Goal: Information Seeking & Learning: Learn about a topic

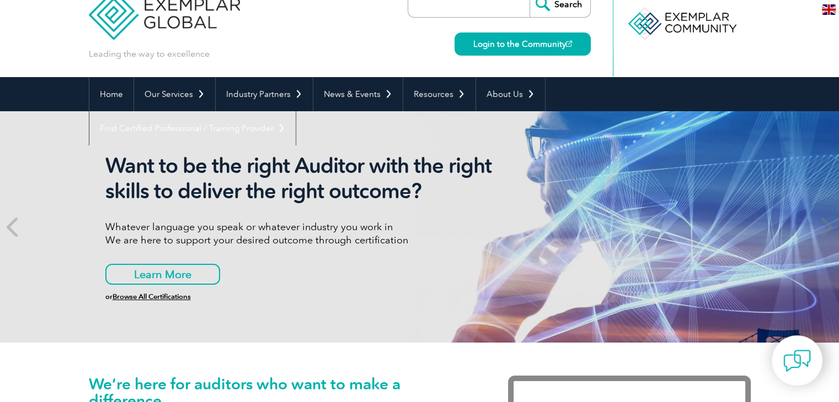
scroll to position [110, 0]
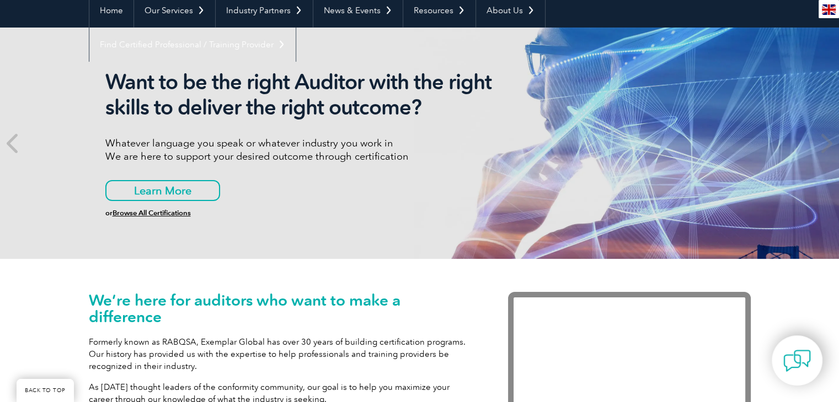
click at [169, 209] on link "Browse All Certifications" at bounding box center [151, 213] width 78 height 8
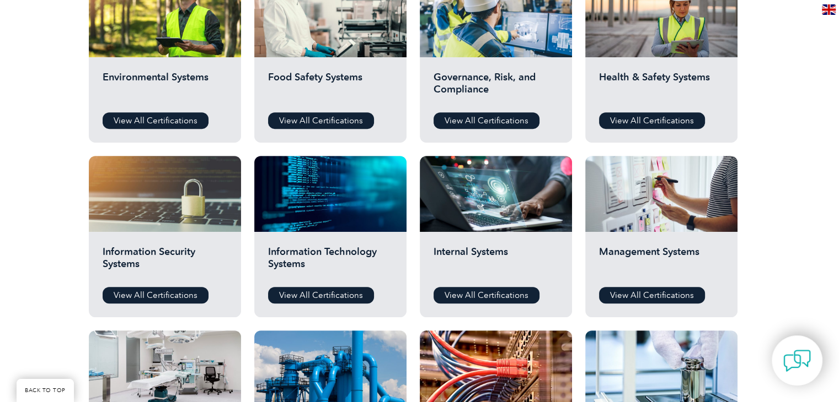
scroll to position [441, 0]
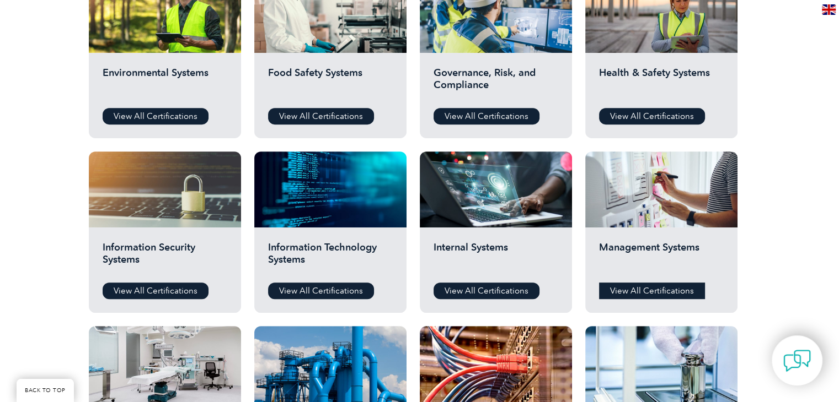
click at [633, 289] on link "View All Certifications" at bounding box center [652, 291] width 106 height 17
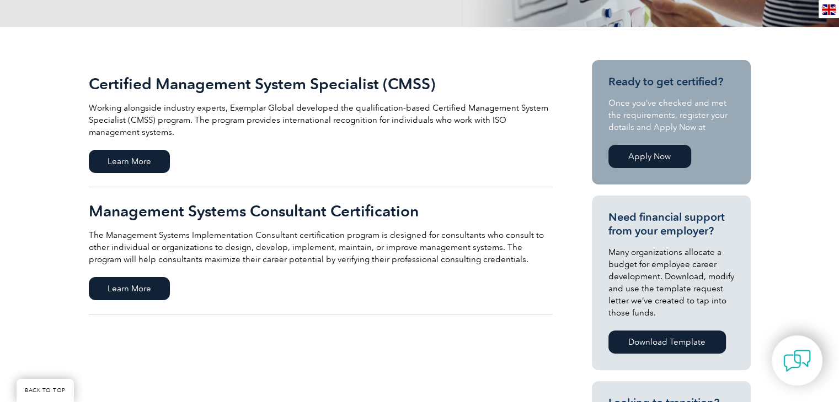
scroll to position [221, 0]
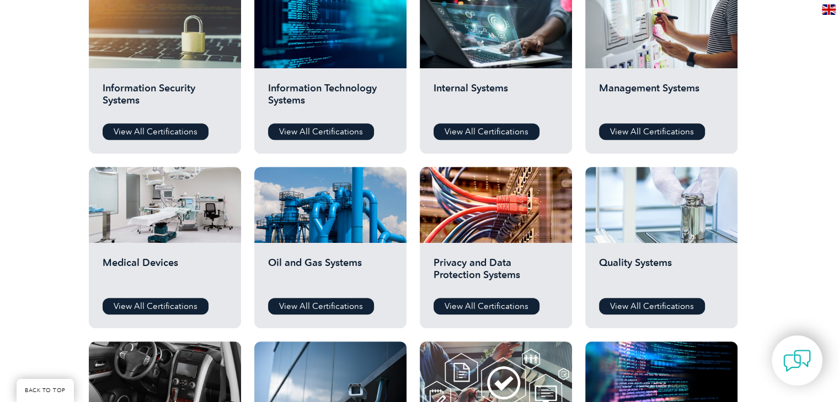
scroll to position [606, 0]
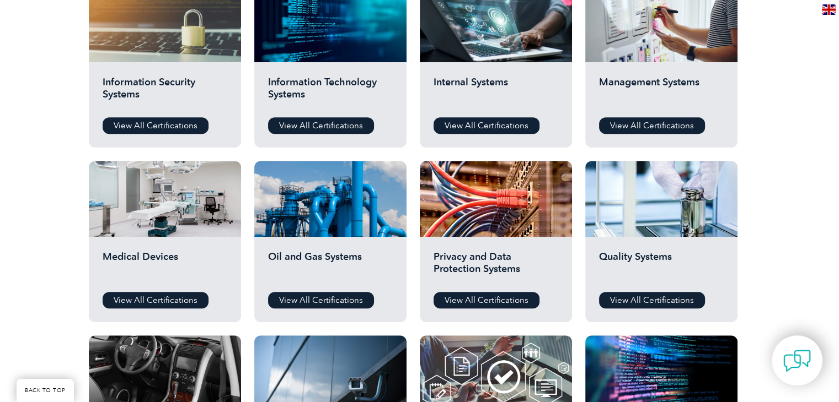
click at [679, 273] on h2 "Quality Systems" at bounding box center [661, 267] width 125 height 33
click at [653, 294] on link "View All Certifications" at bounding box center [652, 300] width 106 height 17
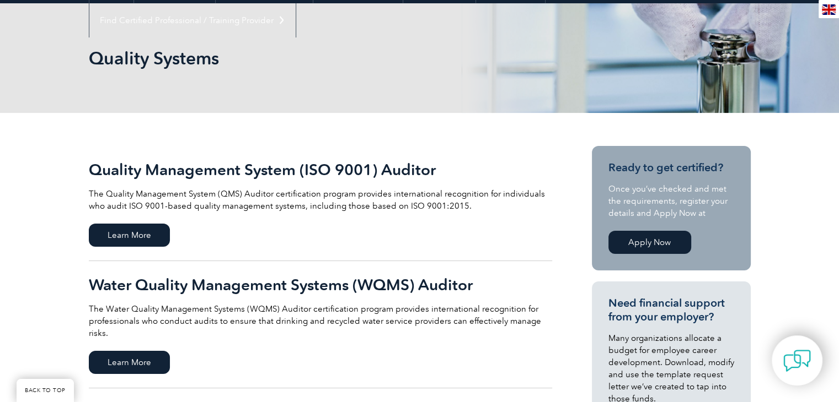
scroll to position [165, 0]
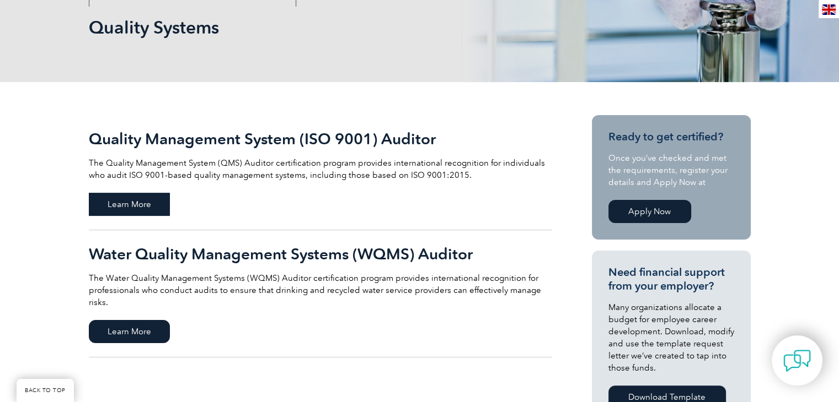
click at [148, 200] on span "Learn More" at bounding box center [129, 204] width 81 height 23
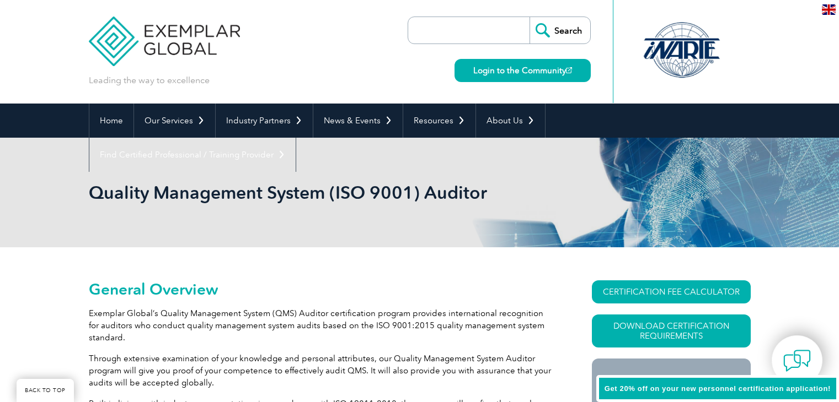
scroll to position [122, 0]
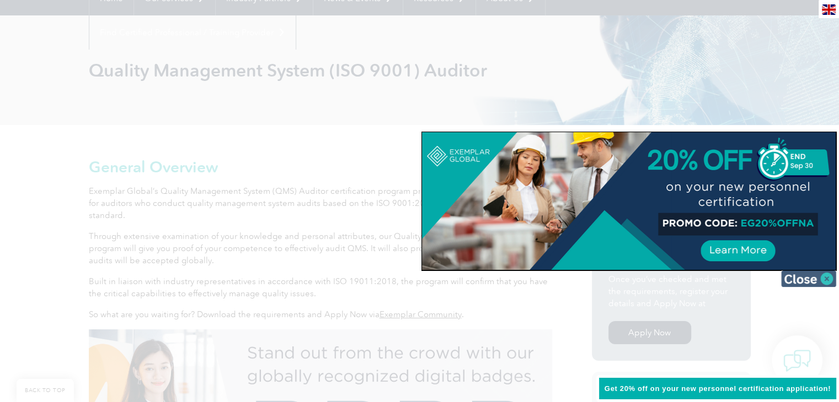
click at [808, 272] on img at bounding box center [808, 279] width 55 height 17
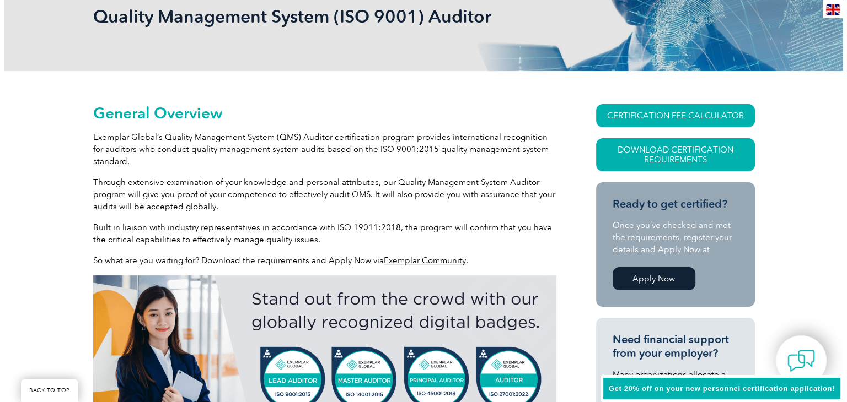
scroll to position [178, 0]
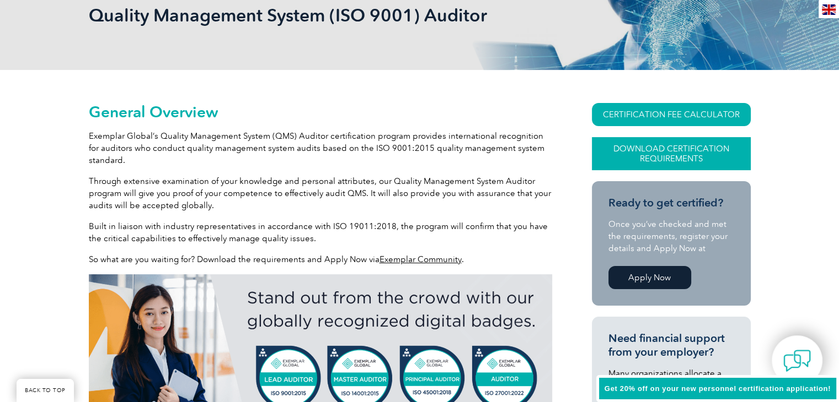
click at [708, 157] on link "Download Certification Requirements" at bounding box center [671, 153] width 159 height 33
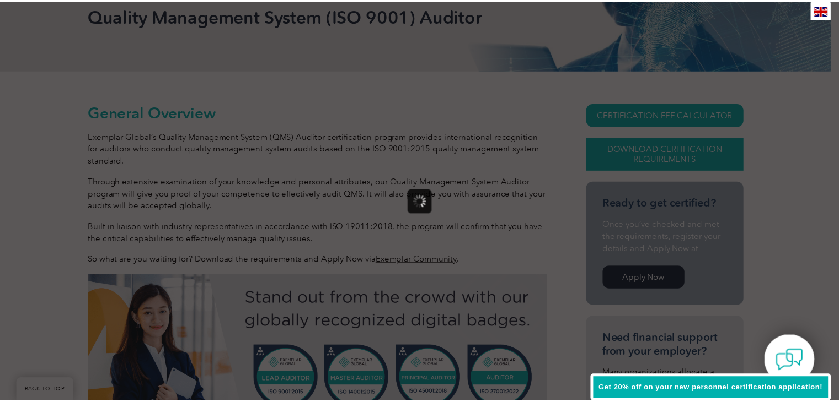
scroll to position [0, 0]
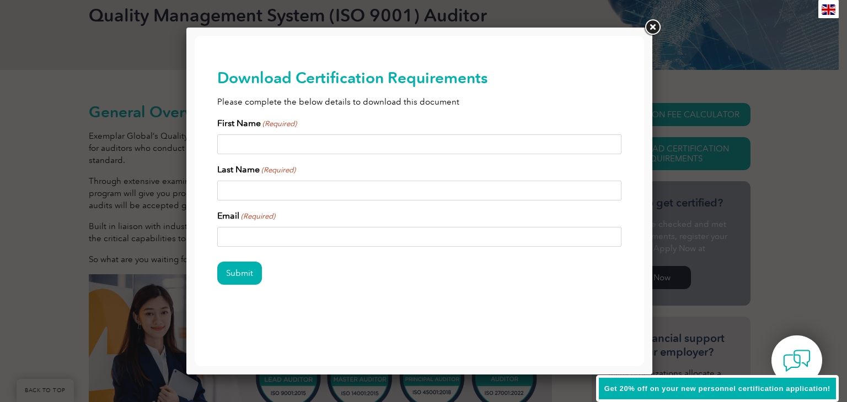
click at [648, 31] on link at bounding box center [652, 28] width 20 height 20
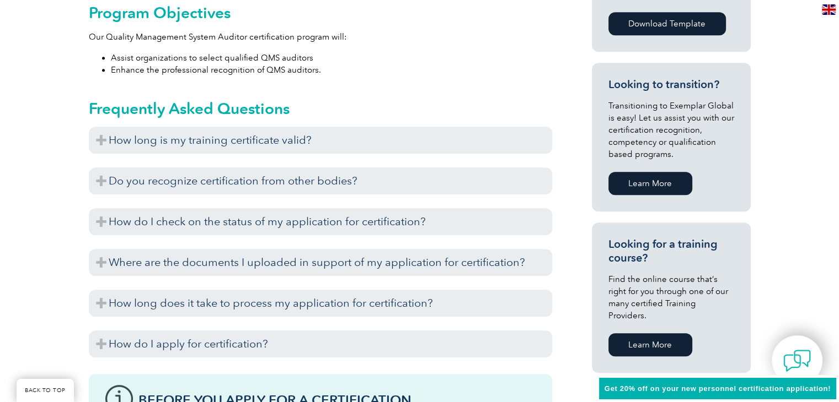
scroll to position [619, 0]
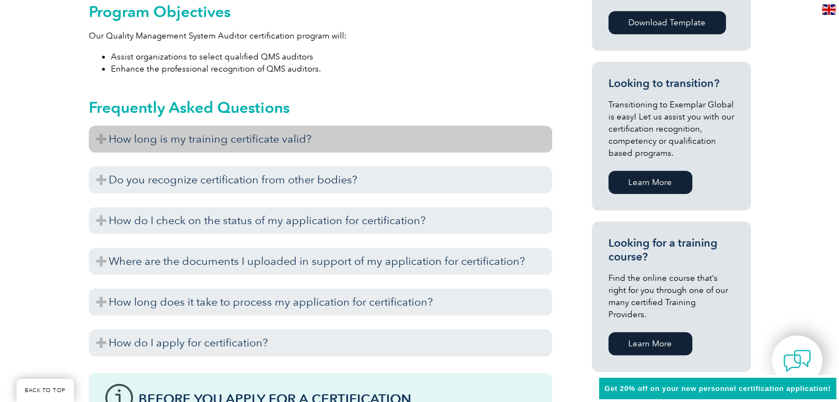
click at [287, 150] on h3 "How long is my training certificate valid?" at bounding box center [320, 139] width 463 height 27
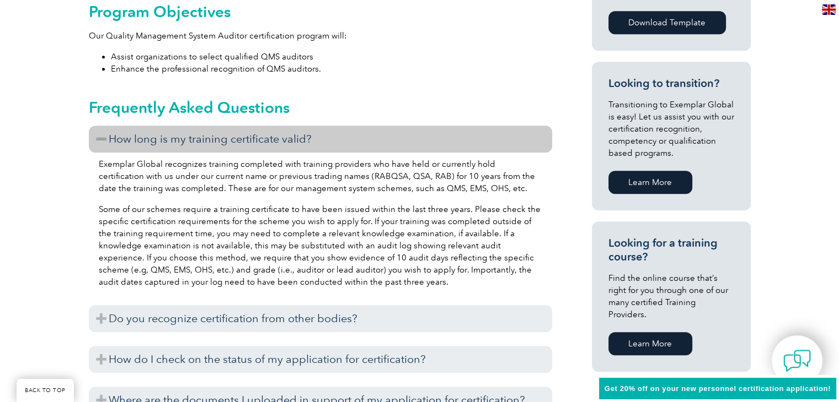
click at [423, 148] on h3 "How long is my training certificate valid?" at bounding box center [320, 139] width 463 height 27
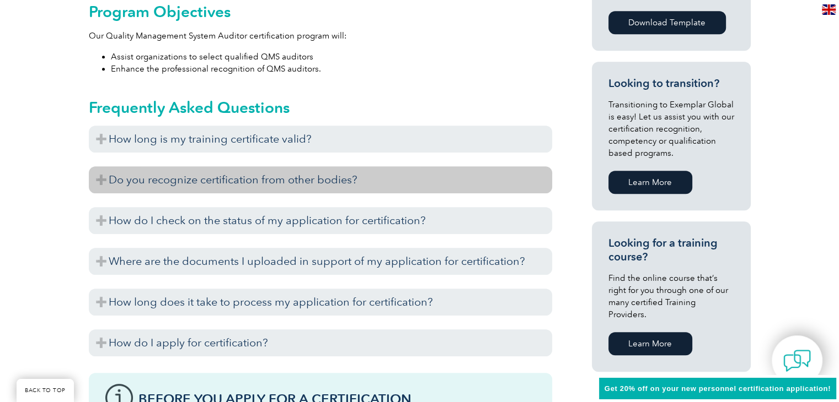
click at [344, 184] on h3 "Do you recognize certification from other bodies?" at bounding box center [320, 179] width 463 height 27
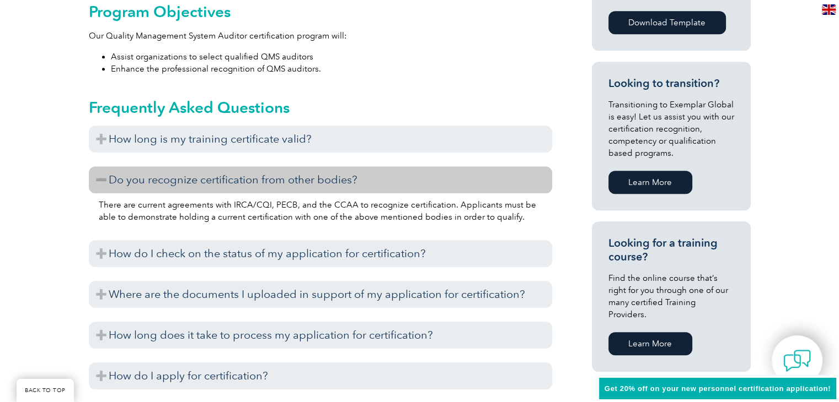
click at [344, 184] on h3 "Do you recognize certification from other bodies?" at bounding box center [320, 179] width 463 height 27
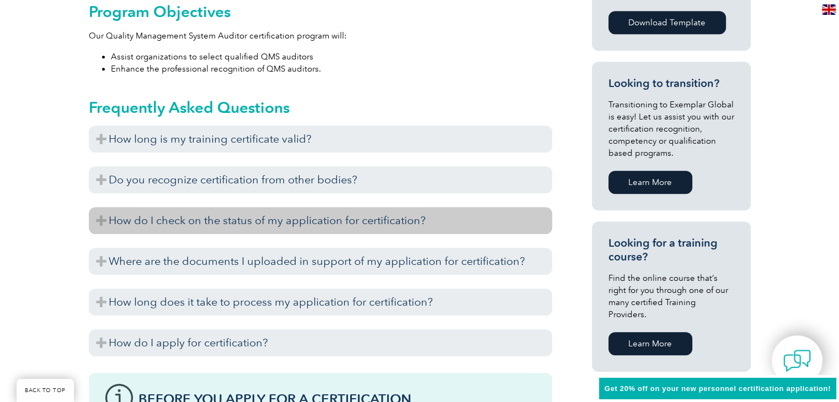
click at [315, 223] on h3 "How do I check on the status of my application for certification?" at bounding box center [320, 220] width 463 height 27
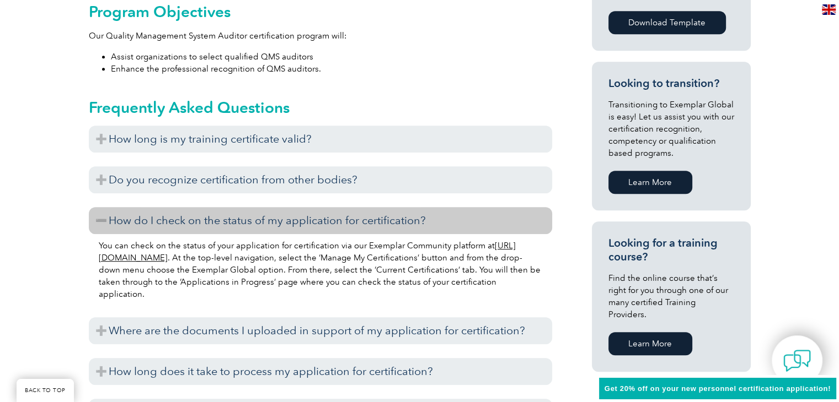
click at [315, 223] on h3 "How do I check on the status of my application for certification?" at bounding box center [320, 220] width 463 height 27
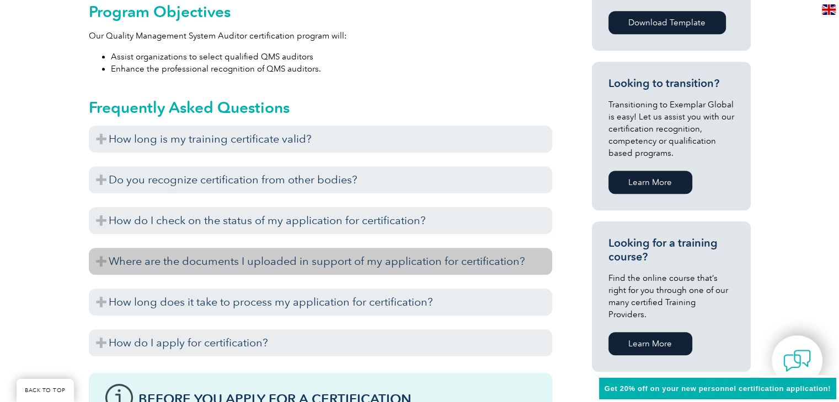
click at [289, 269] on h3 "Where are the documents I uploaded in support of my application for certificati…" at bounding box center [320, 261] width 463 height 27
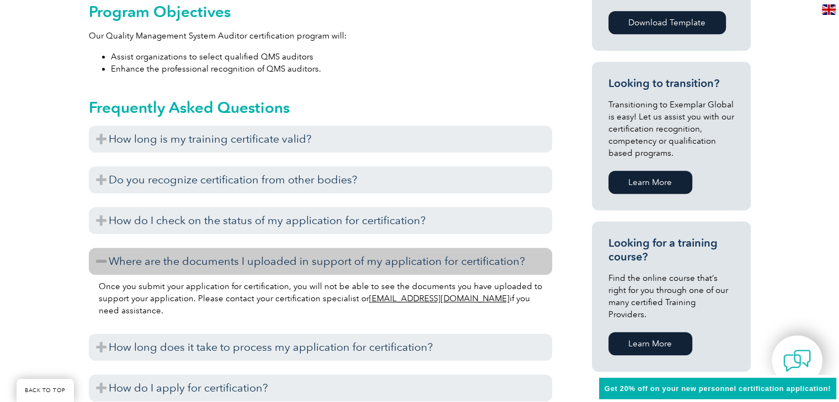
click at [289, 269] on h3 "Where are the documents I uploaded in support of my application for certificati…" at bounding box center [320, 261] width 463 height 27
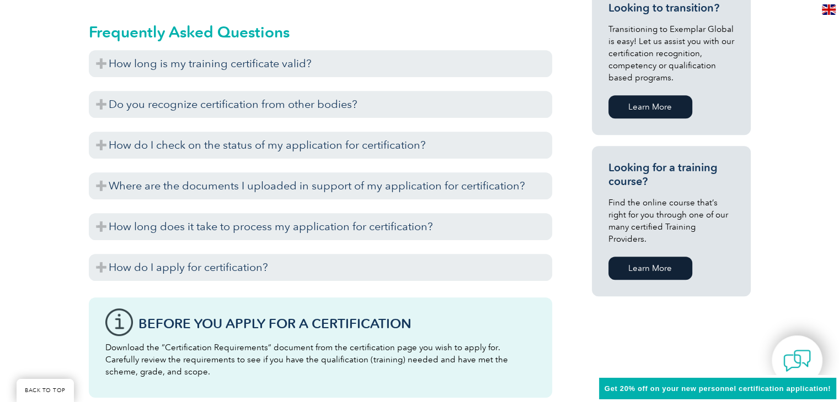
scroll to position [729, 0]
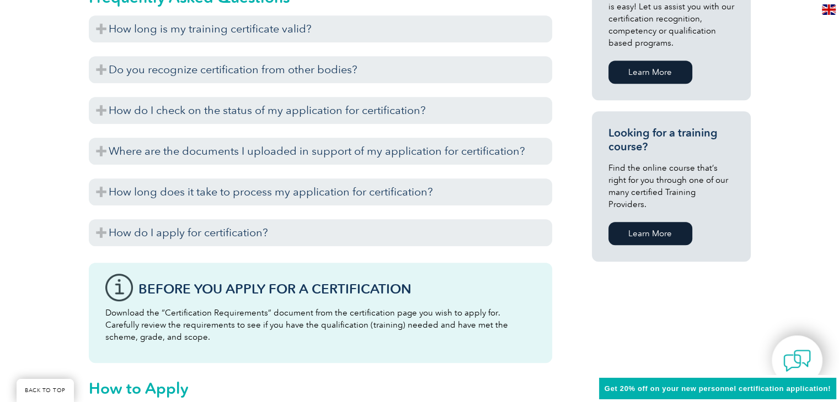
click at [334, 168] on div "Once you submit your application for certification, you will not be able to see…" at bounding box center [320, 168] width 463 height 6
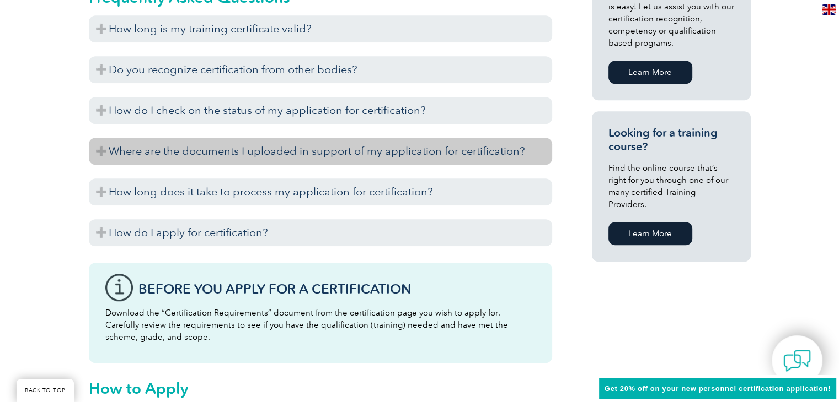
click at [336, 157] on h3 "Where are the documents I uploaded in support of my application for certificati…" at bounding box center [320, 151] width 463 height 27
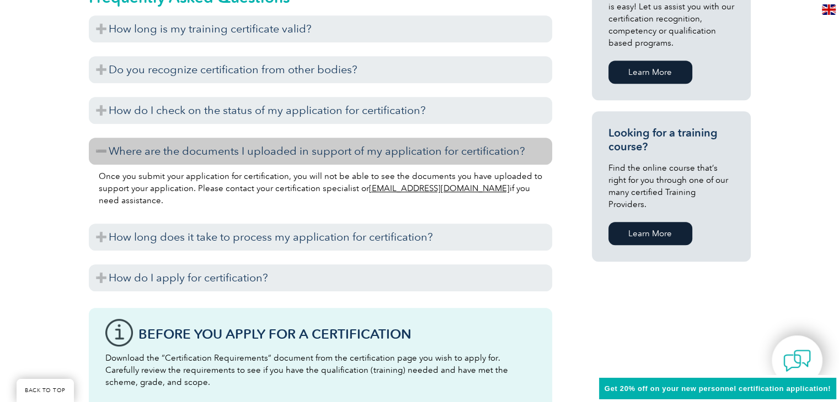
click at [336, 157] on h3 "Where are the documents I uploaded in support of my application for certificati…" at bounding box center [320, 151] width 463 height 27
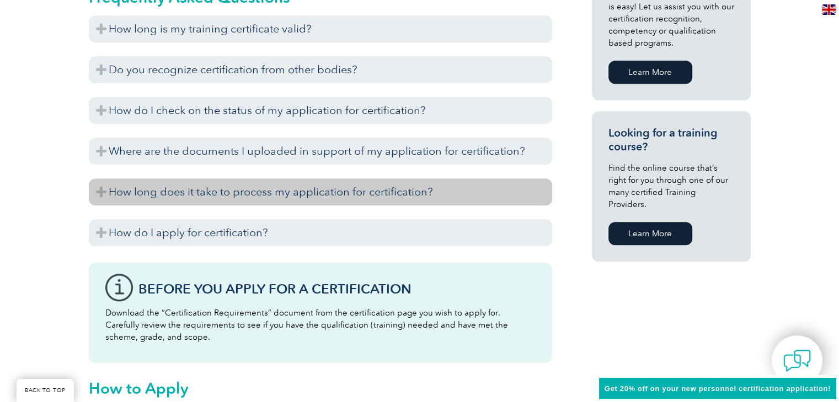
click at [310, 201] on h3 "How long does it take to process my application for certification?" at bounding box center [320, 192] width 463 height 27
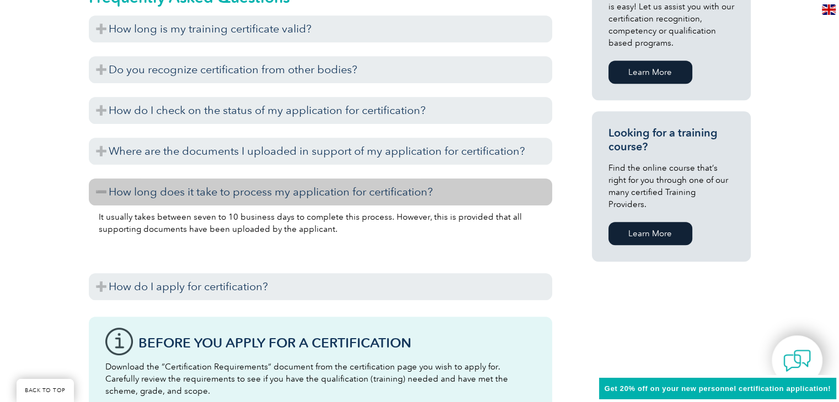
click at [310, 201] on h3 "How long does it take to process my application for certification?" at bounding box center [320, 192] width 463 height 27
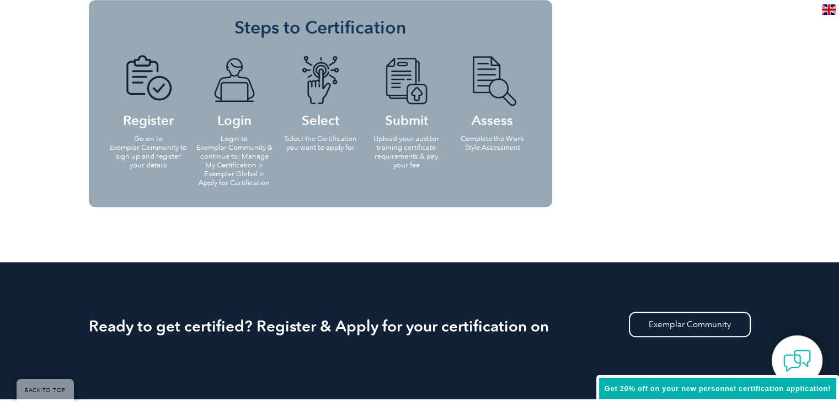
scroll to position [1170, 0]
